Goal: Task Accomplishment & Management: Use online tool/utility

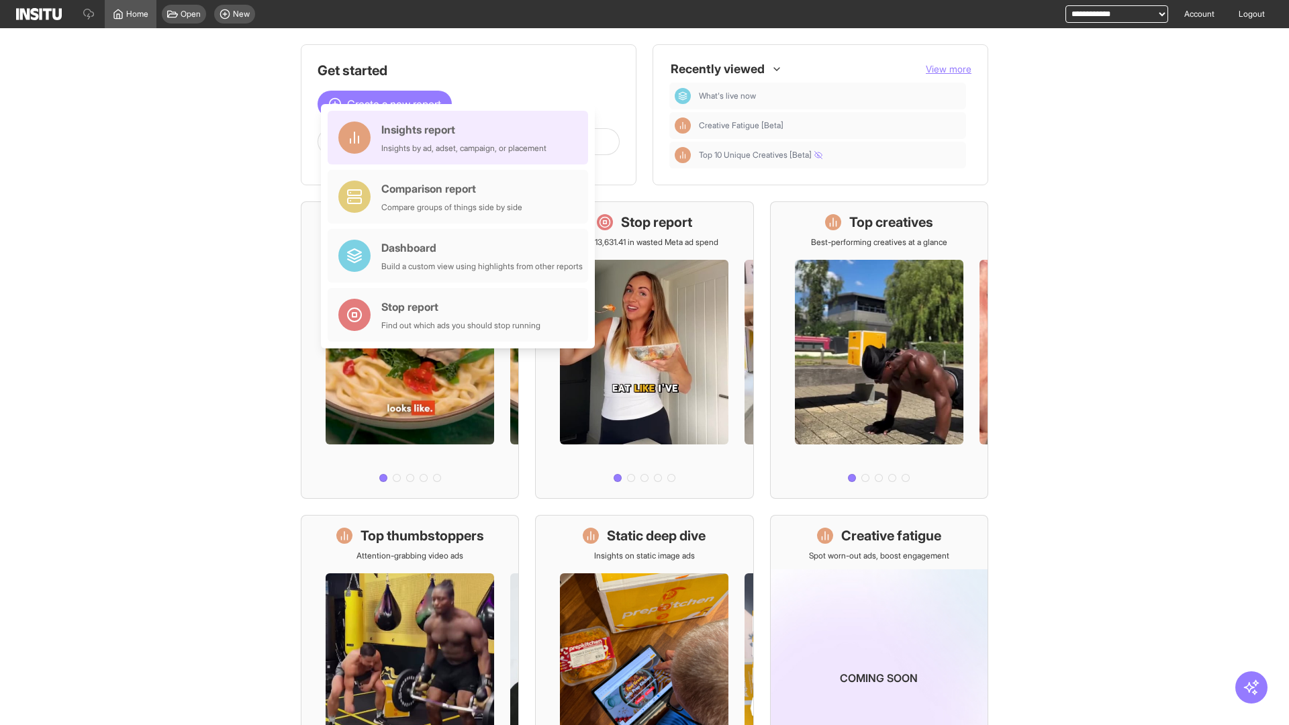
click at [461, 138] on div "Insights report Insights by ad, adset, campaign, or placement" at bounding box center [463, 137] width 165 height 32
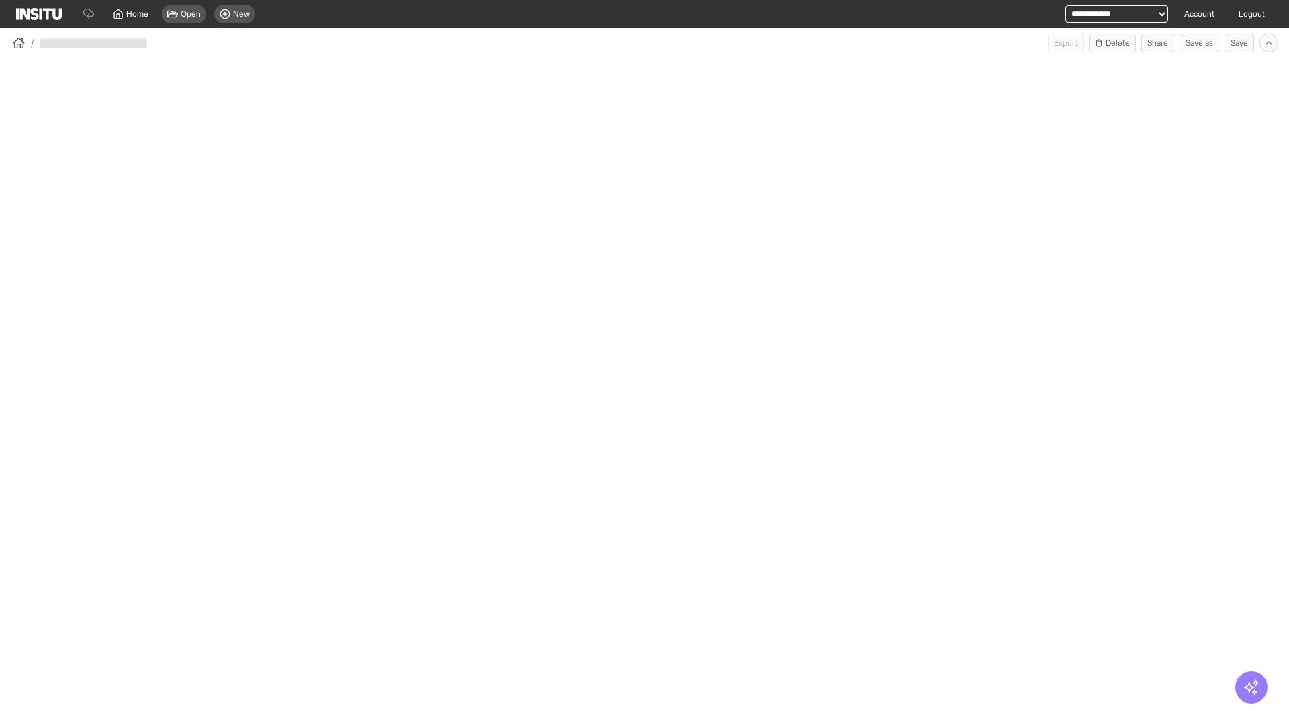
select select "**"
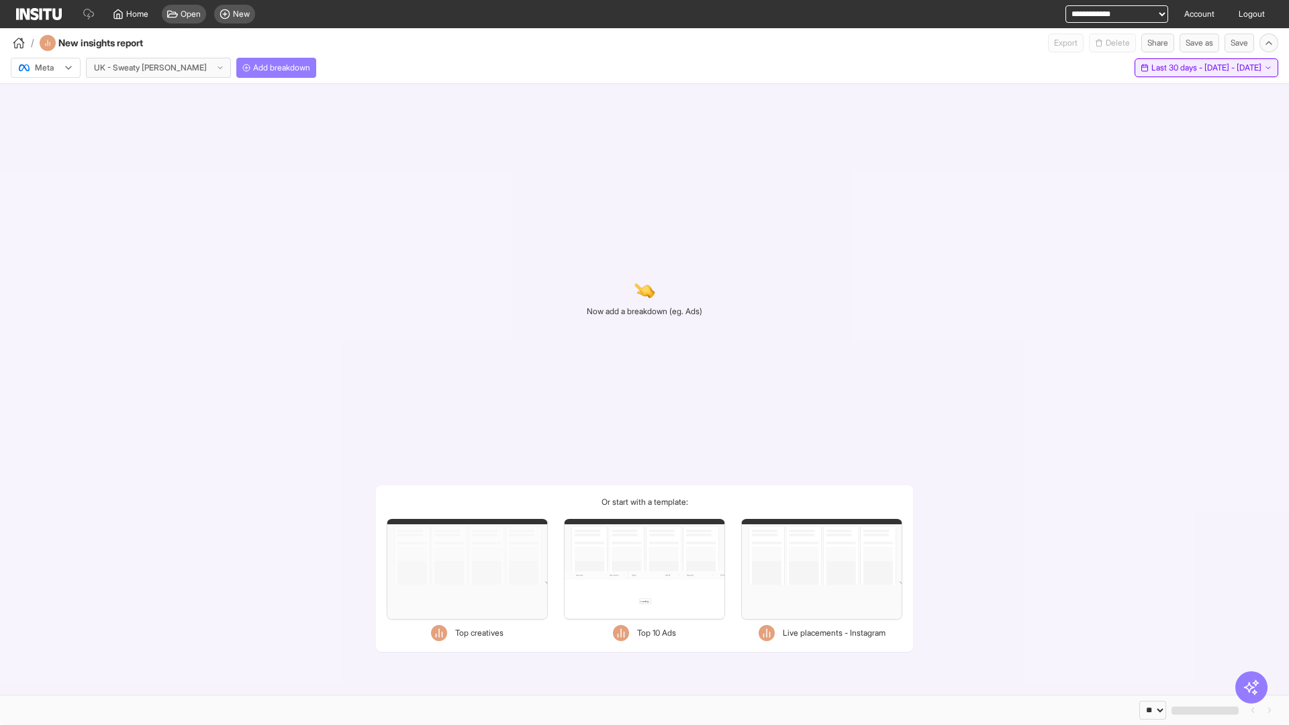
click at [1178, 68] on span "Last 30 days - [DATE] - [DATE]" at bounding box center [1206, 67] width 110 height 11
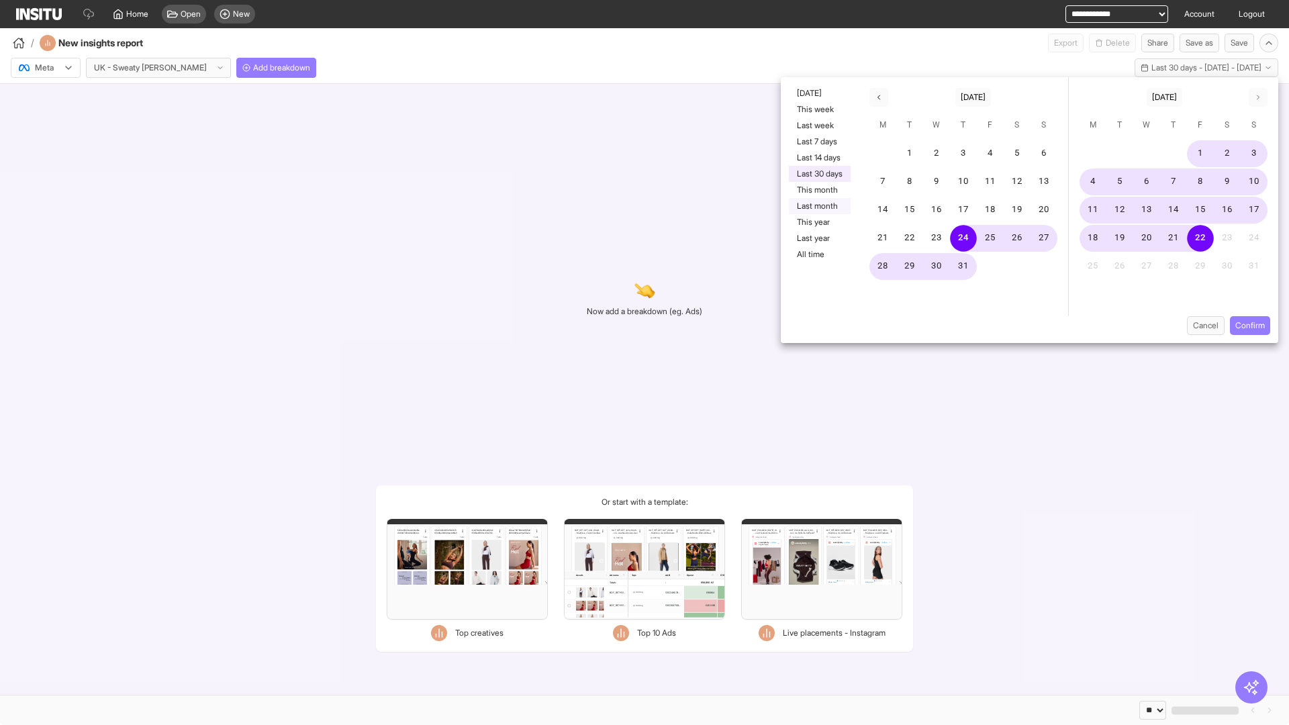
click at [818, 206] on button "Last month" at bounding box center [820, 206] width 62 height 16
